Goal: Task Accomplishment & Management: Manage account settings

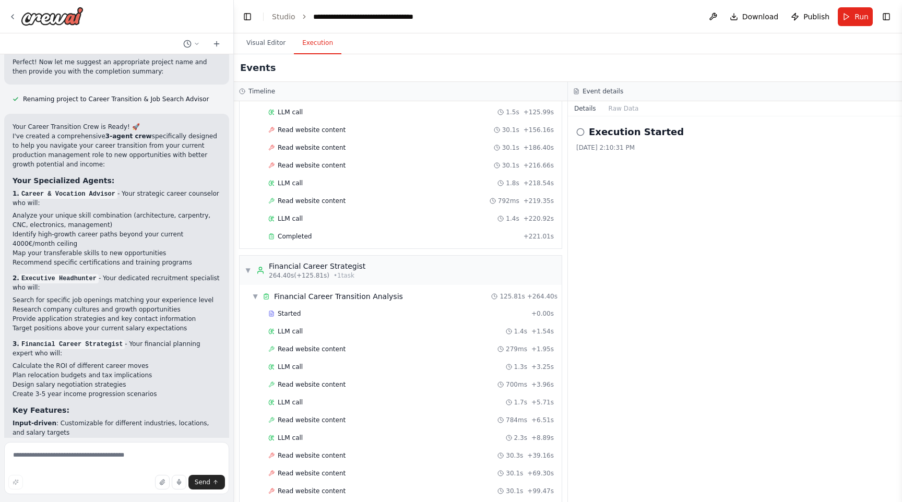
scroll to position [1136, 0]
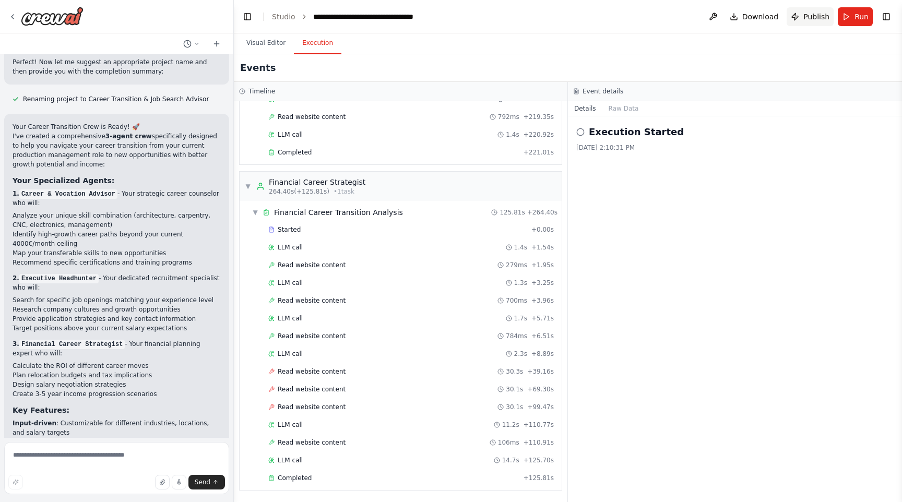
click at [796, 20] on button "Publish" at bounding box center [809, 16] width 47 height 19
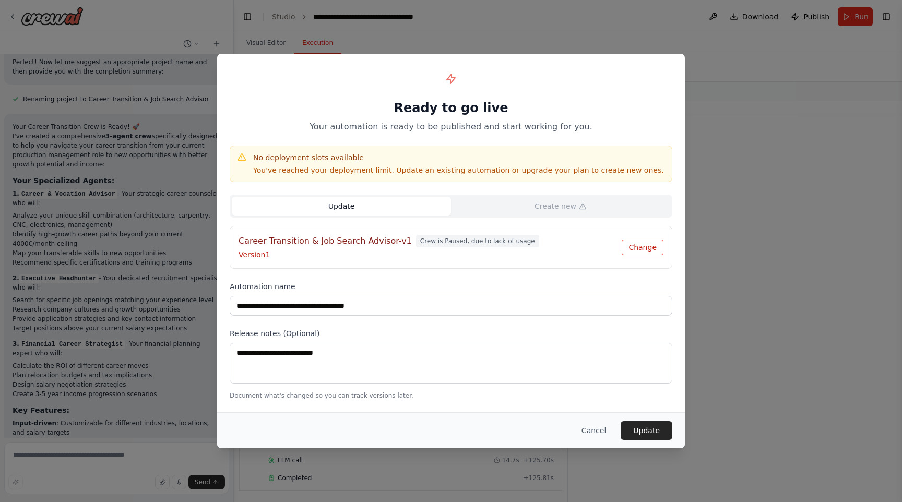
click at [629, 251] on button "Change" at bounding box center [642, 247] width 42 height 16
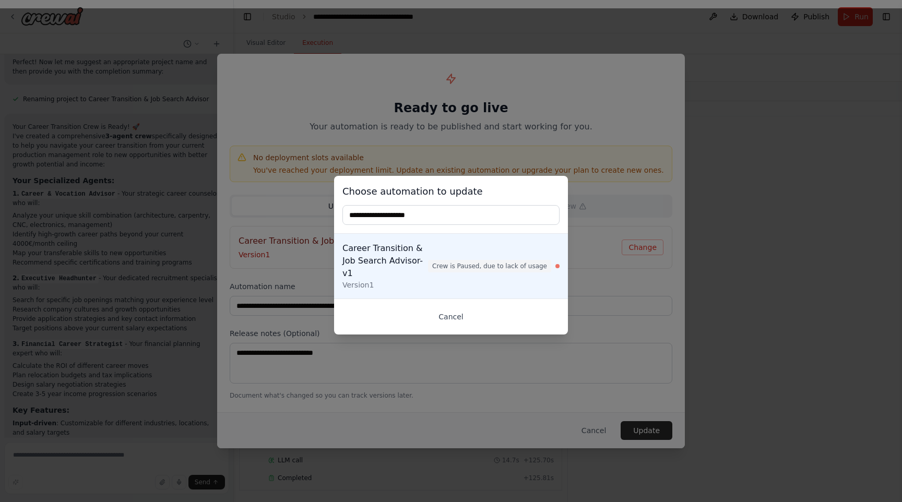
click at [451, 315] on button "Cancel" at bounding box center [450, 316] width 217 height 19
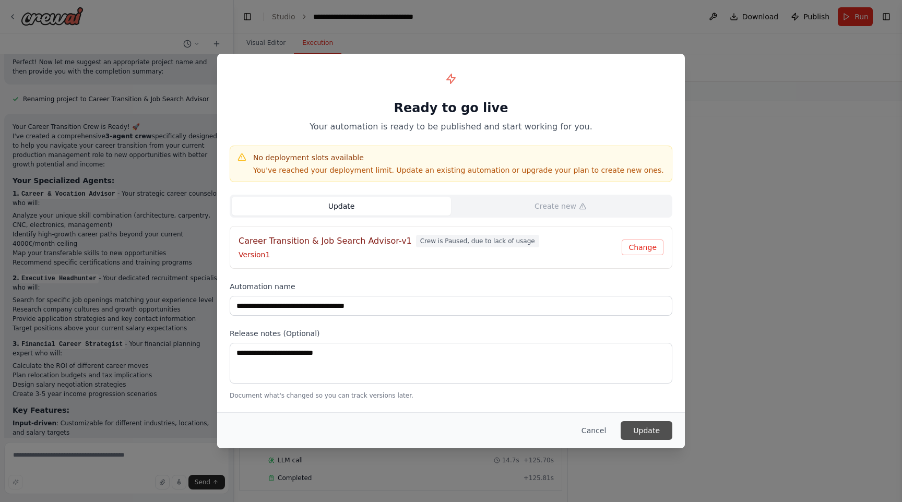
click at [657, 431] on button "Update" at bounding box center [646, 430] width 52 height 19
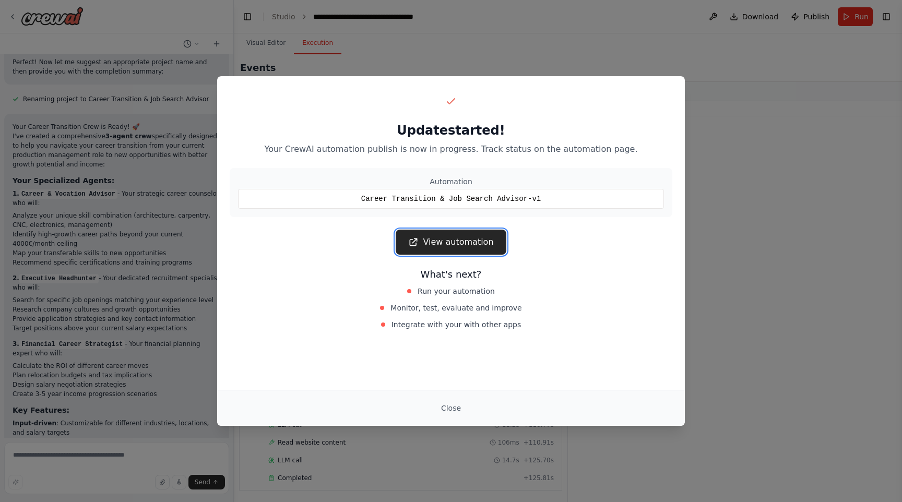
click at [463, 246] on link "View automation" at bounding box center [450, 242] width 110 height 25
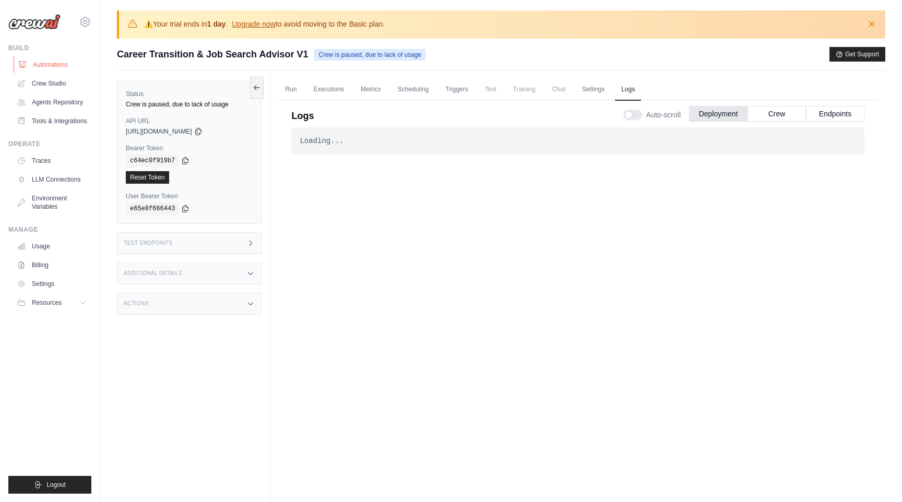
click at [49, 62] on link "Automations" at bounding box center [53, 64] width 79 height 17
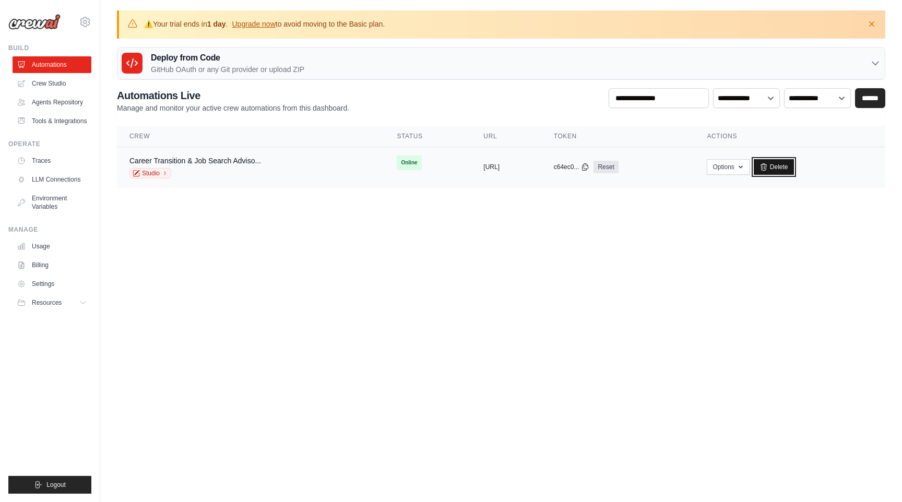
click at [794, 166] on link "Delete" at bounding box center [773, 167] width 40 height 16
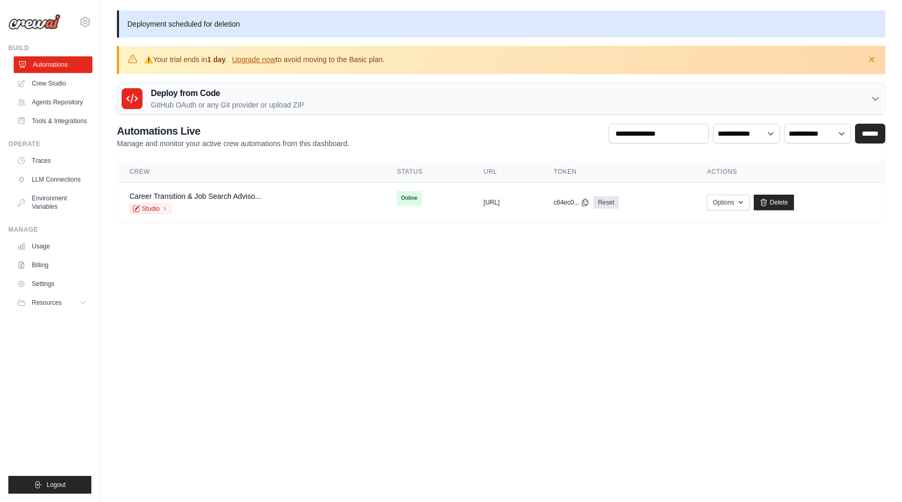
click at [30, 60] on link "Automations" at bounding box center [53, 64] width 79 height 17
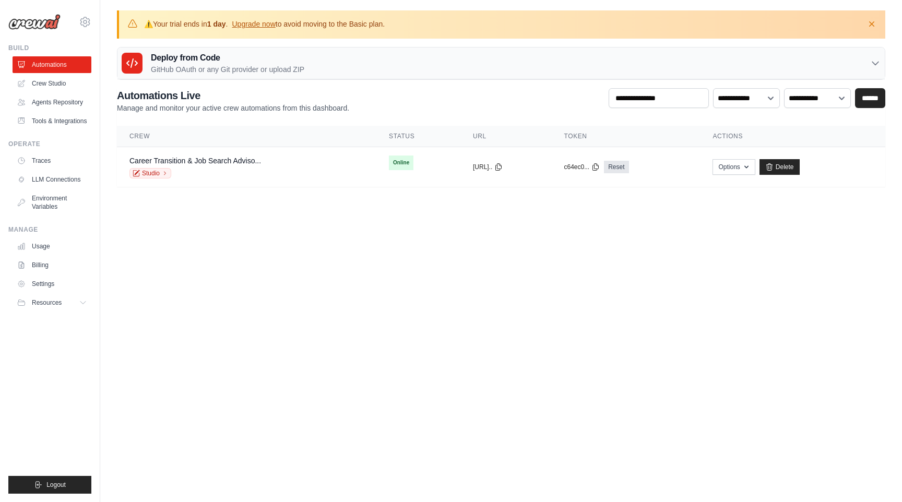
click at [30, 60] on link "Automations" at bounding box center [52, 64] width 79 height 17
click at [794, 163] on link "Delete" at bounding box center [773, 167] width 40 height 16
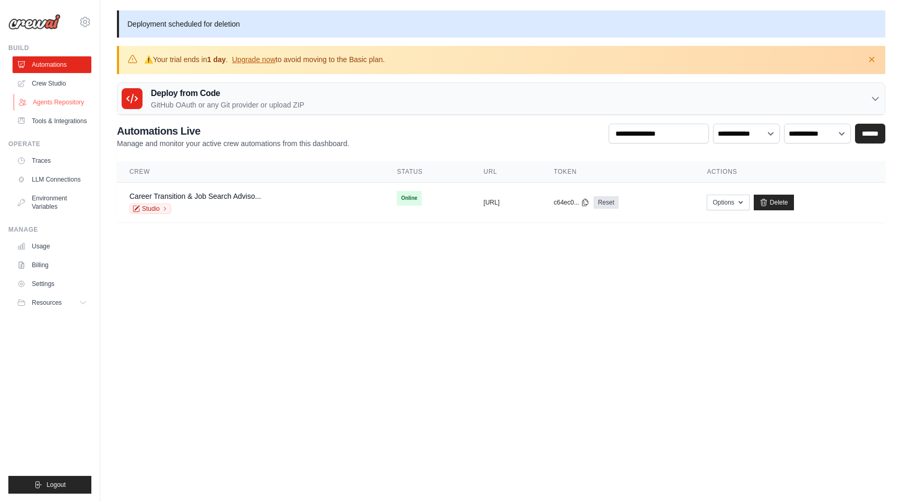
click at [61, 98] on link "Agents Repository" at bounding box center [53, 102] width 79 height 17
